Goal: Find specific page/section: Find specific page/section

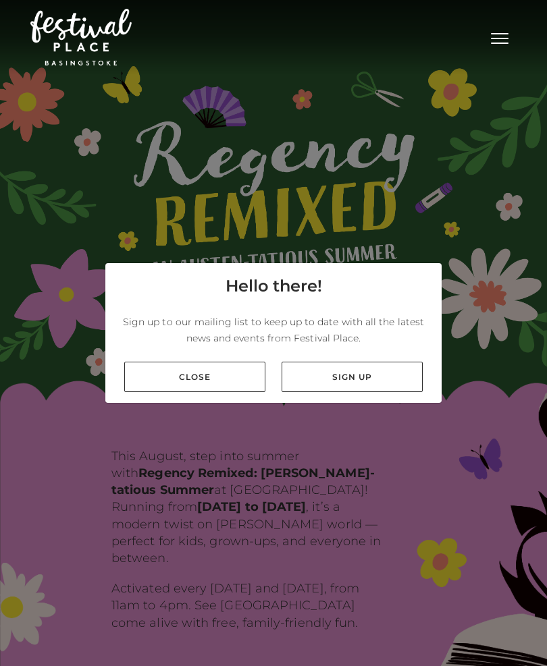
click at [230, 392] on link "Close" at bounding box center [194, 377] width 141 height 30
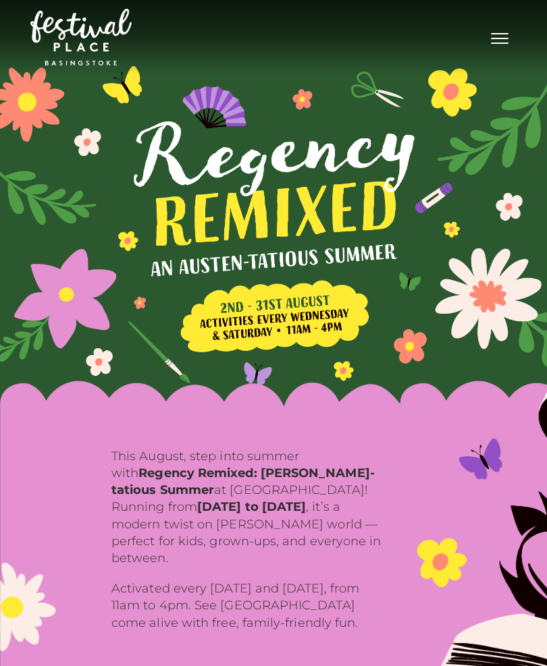
click at [501, 33] on button "Toggle navigation" at bounding box center [500, 37] width 34 height 20
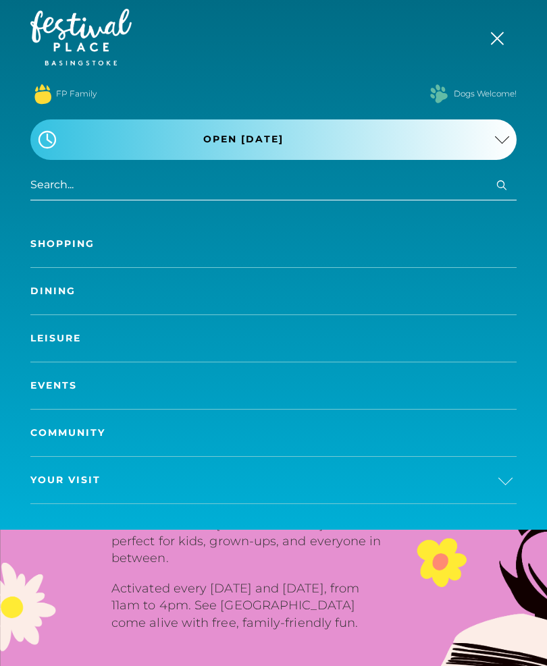
click at [365, 237] on link "Shopping" at bounding box center [273, 244] width 486 height 47
click at [69, 245] on link "Shopping" at bounding box center [273, 244] width 486 height 47
click at [63, 247] on link "Shopping" at bounding box center [273, 244] width 486 height 47
click at [70, 238] on link "Shopping" at bounding box center [273, 244] width 486 height 47
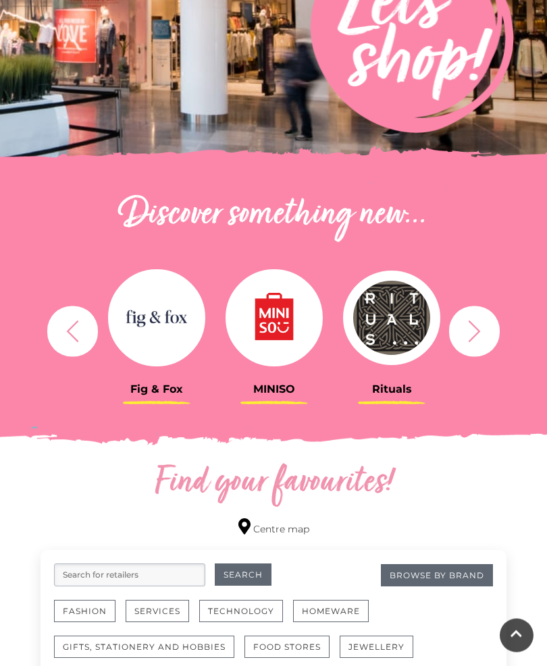
scroll to position [305, 0]
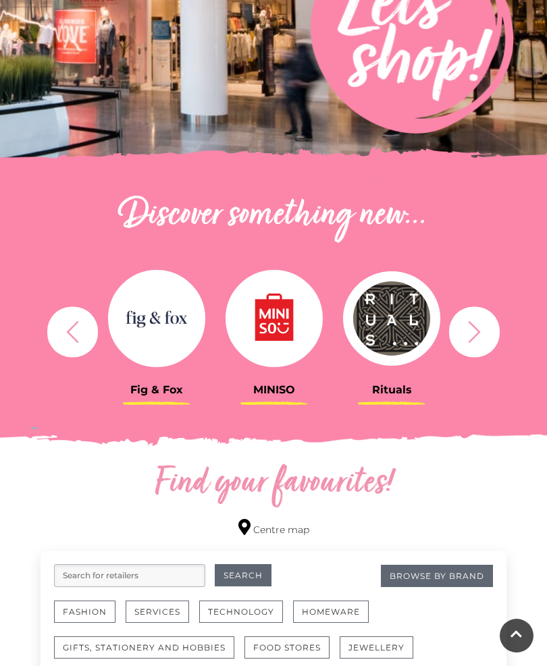
click at [472, 338] on icon "button" at bounding box center [474, 332] width 12 height 22
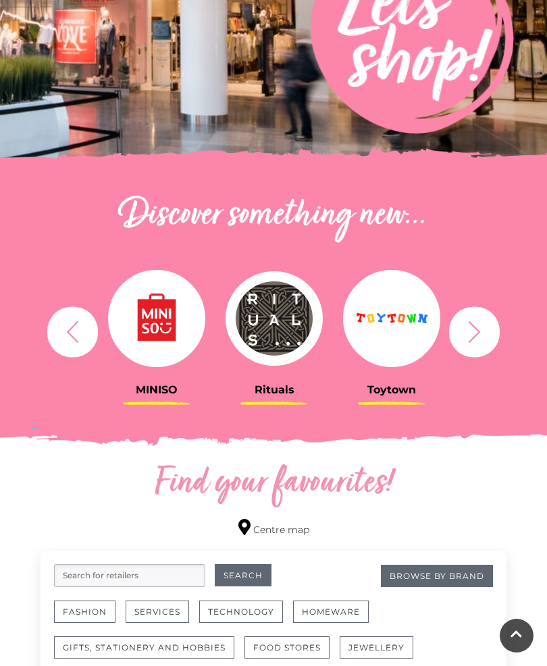
click at [468, 330] on icon "button" at bounding box center [474, 331] width 25 height 25
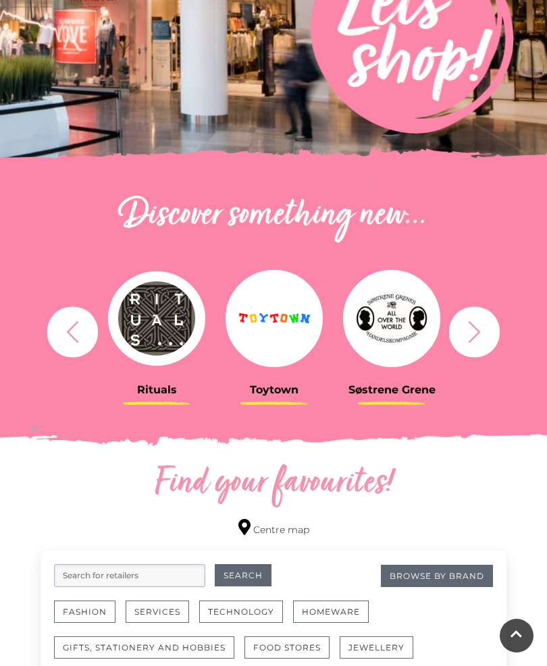
click at [473, 328] on icon "button" at bounding box center [474, 331] width 25 height 25
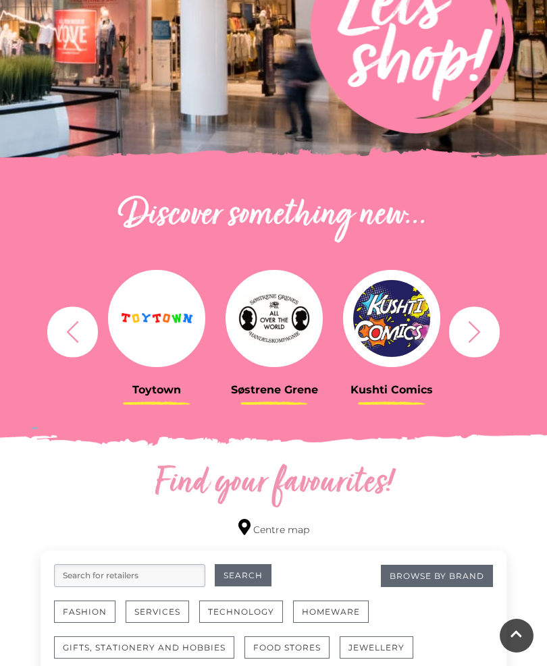
click at [482, 338] on icon "button" at bounding box center [474, 331] width 25 height 25
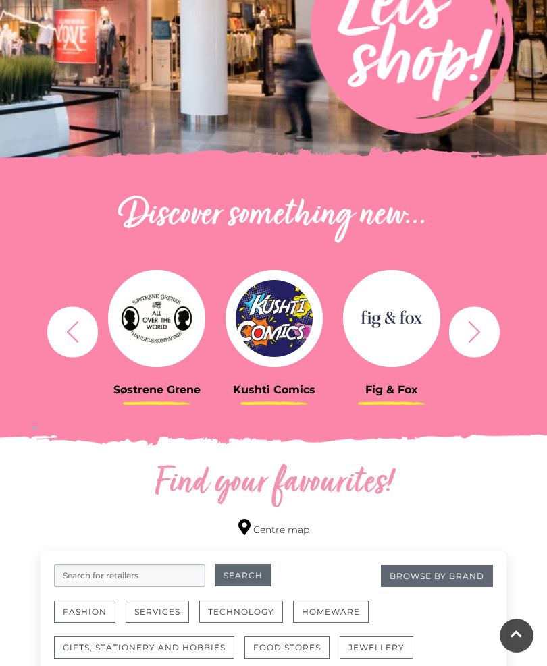
click at [466, 325] on icon "button" at bounding box center [474, 331] width 25 height 25
click at [468, 326] on icon "button" at bounding box center [474, 331] width 25 height 25
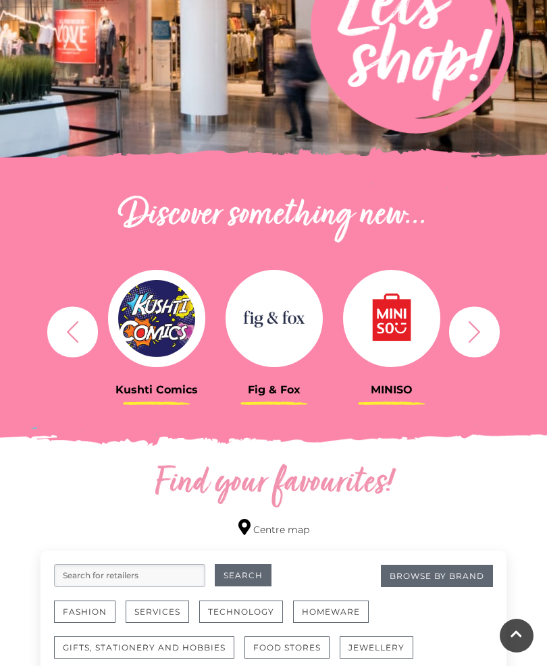
click at [469, 325] on icon "button" at bounding box center [474, 331] width 25 height 25
click at [472, 324] on icon "button" at bounding box center [474, 332] width 12 height 22
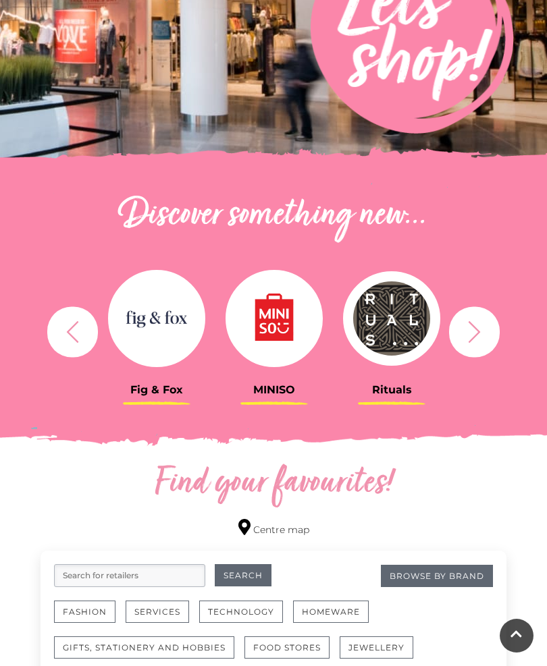
click at [470, 323] on icon "button" at bounding box center [474, 332] width 12 height 22
click at [470, 326] on icon "button" at bounding box center [474, 331] width 25 height 25
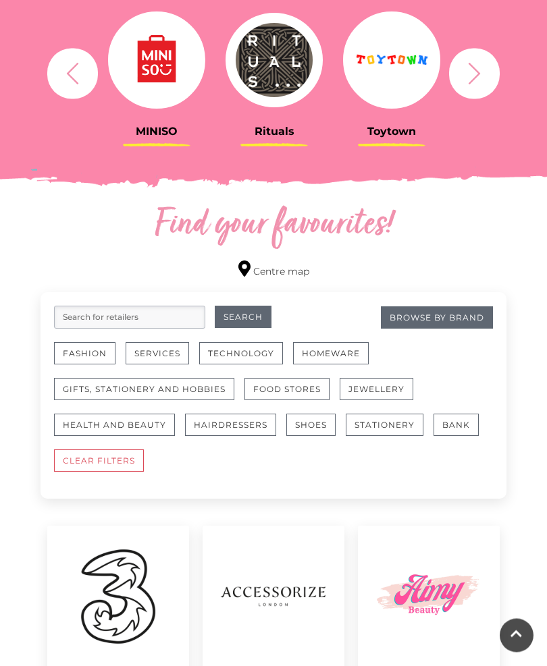
scroll to position [553, 0]
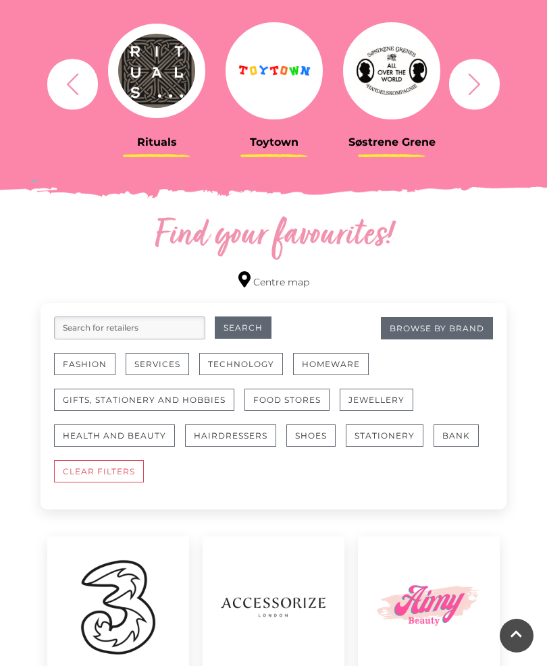
click at [176, 333] on input "search" at bounding box center [129, 328] width 151 height 23
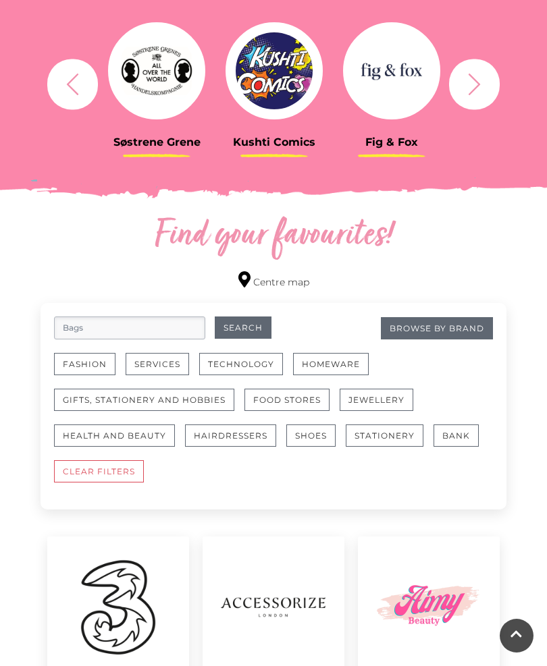
type input "Bags"
click at [242, 328] on button "Search" at bounding box center [243, 328] width 57 height 22
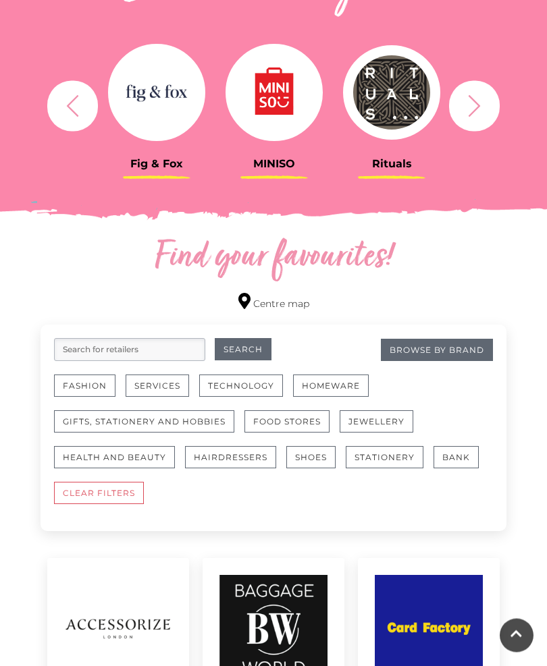
scroll to position [532, 0]
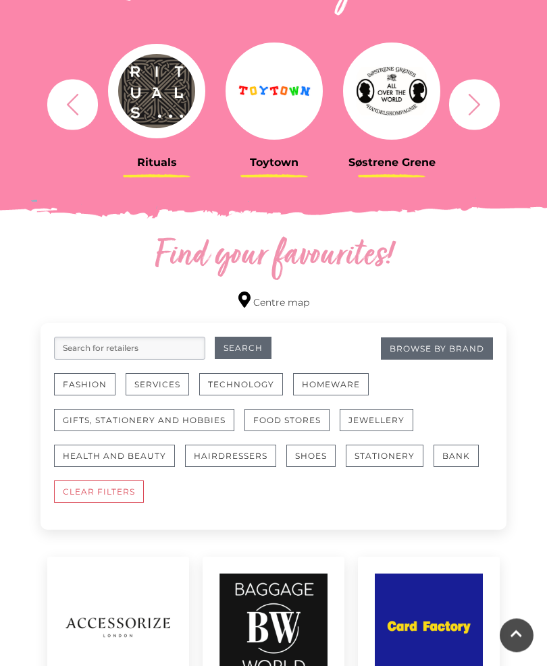
click at [178, 352] on input "search" at bounding box center [129, 349] width 151 height 23
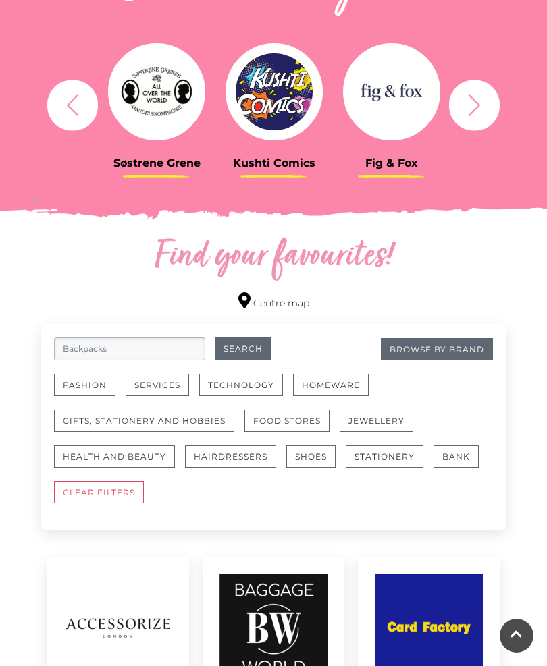
type input "Backpacks"
click at [250, 354] on button "Search" at bounding box center [243, 349] width 57 height 22
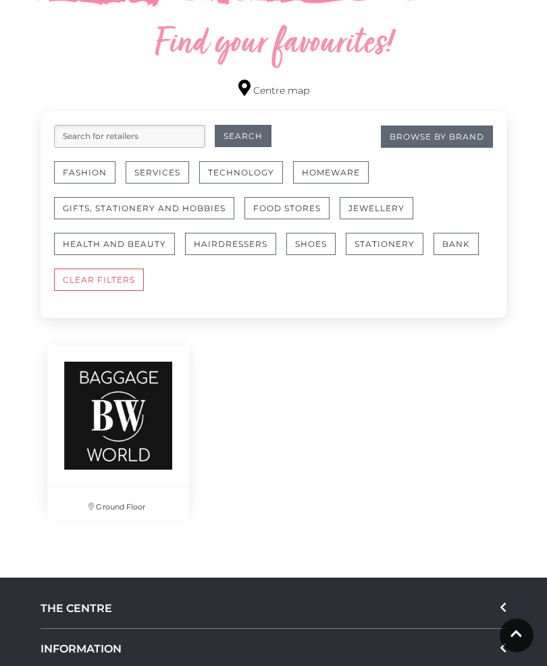
scroll to position [745, 0]
click at [153, 434] on img at bounding box center [118, 416] width 142 height 142
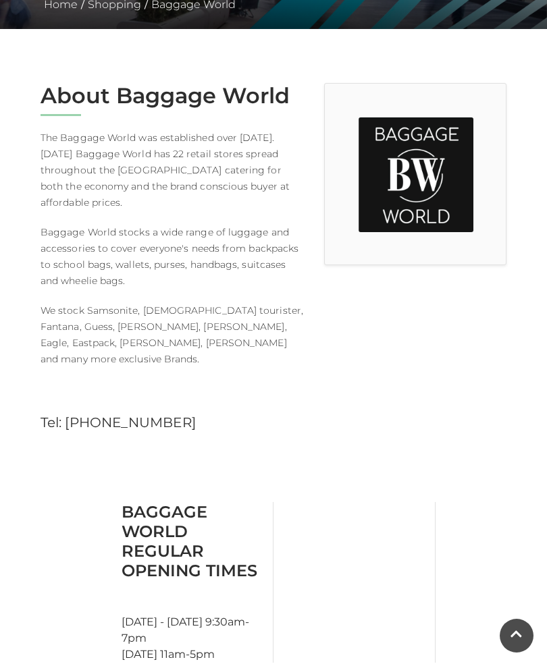
scroll to position [308, 0]
